Goal: Task Accomplishment & Management: Manage account settings

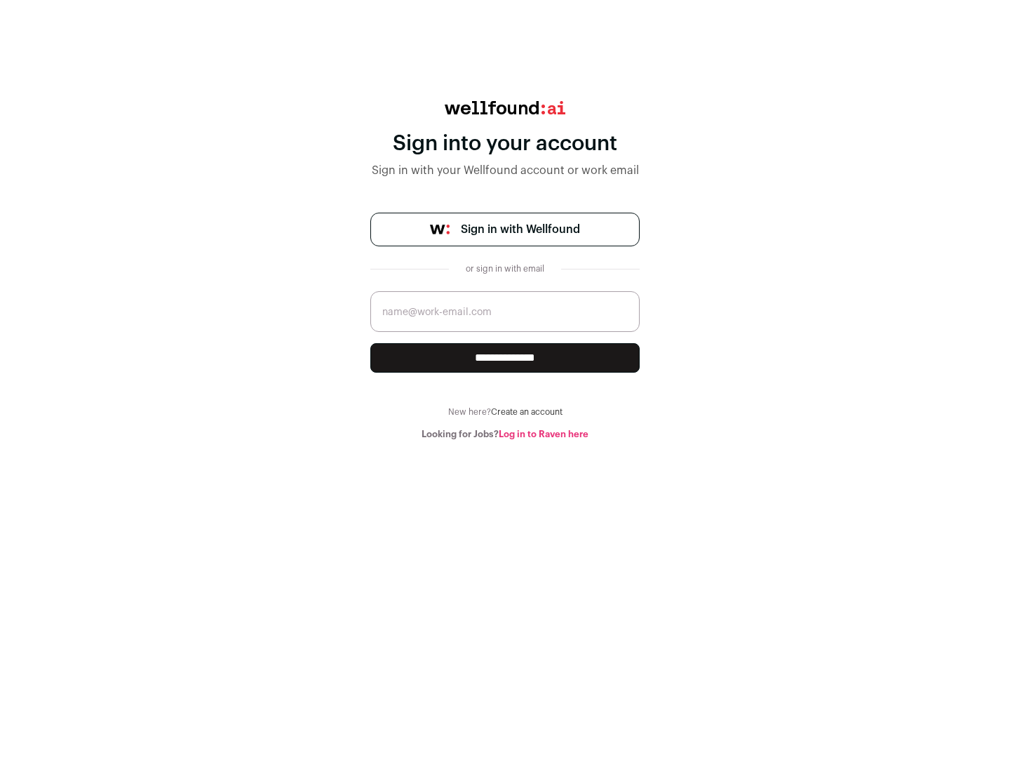
click at [520, 229] on span "Sign in with Wellfound" at bounding box center [520, 229] width 119 height 17
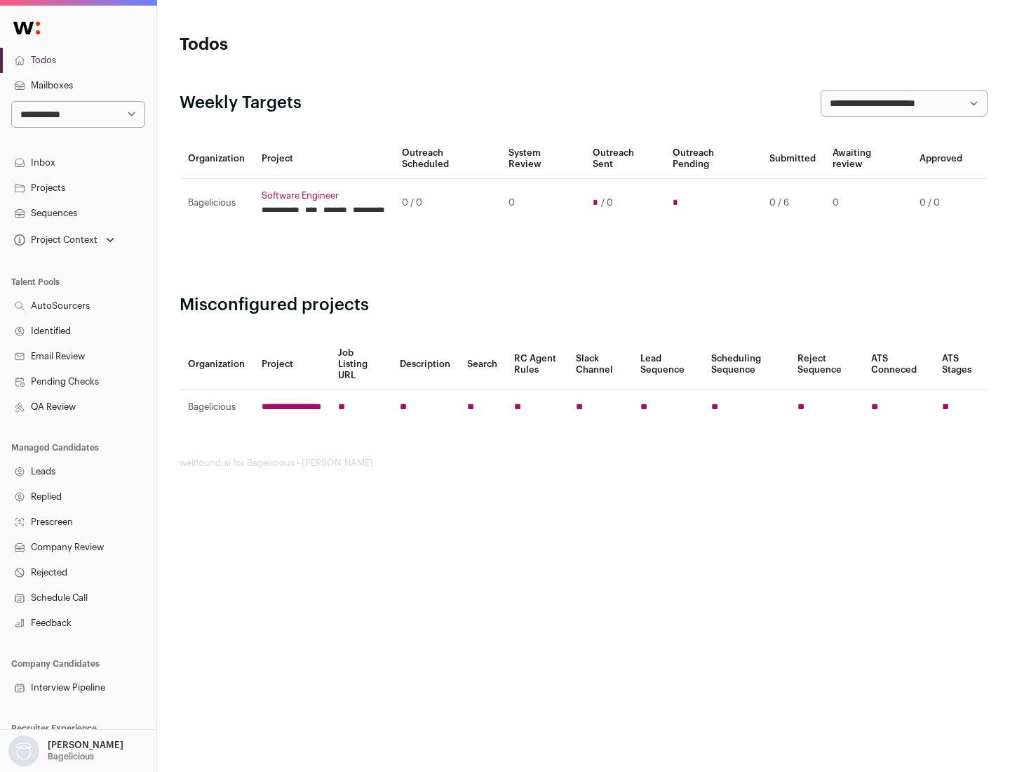
click at [78, 187] on link "Projects" at bounding box center [78, 187] width 156 height 25
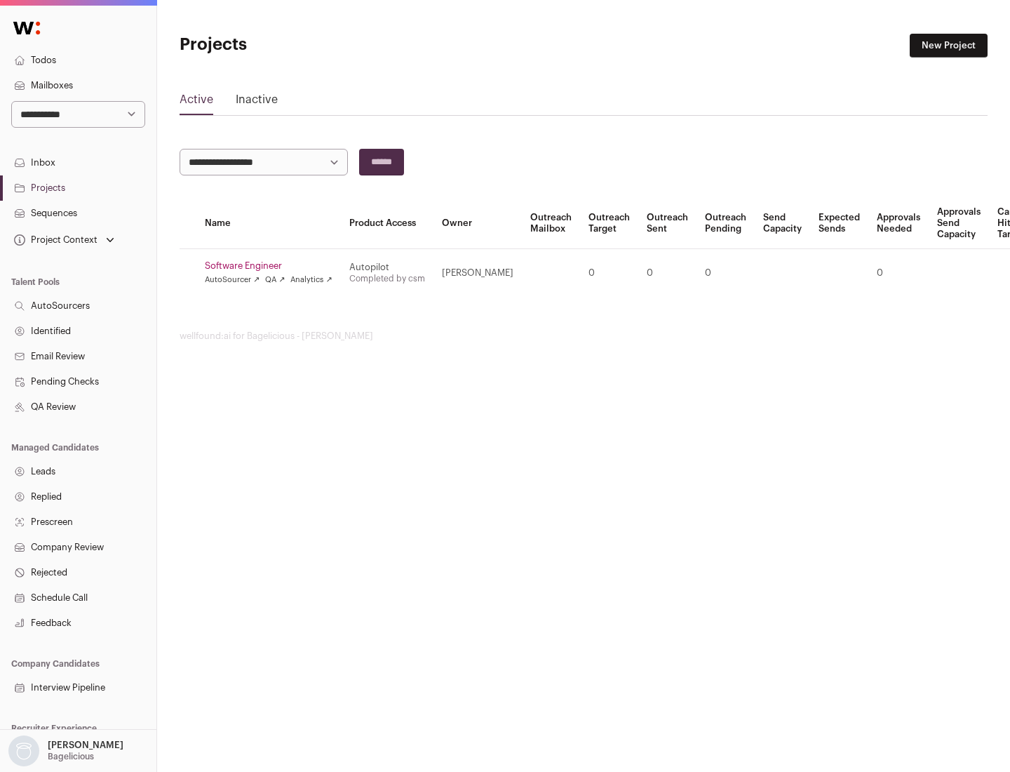
click at [273, 266] on link "Software Engineer" at bounding box center [269, 265] width 128 height 11
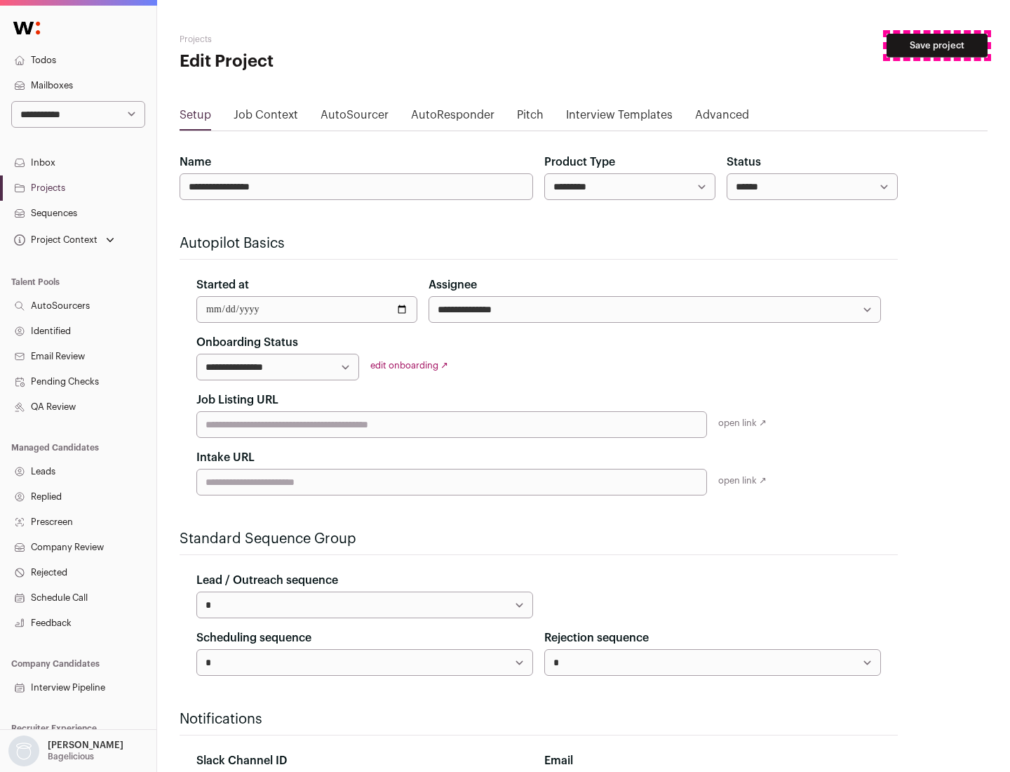
click at [937, 46] on button "Save project" at bounding box center [937, 46] width 101 height 24
